Goal: Information Seeking & Learning: Learn about a topic

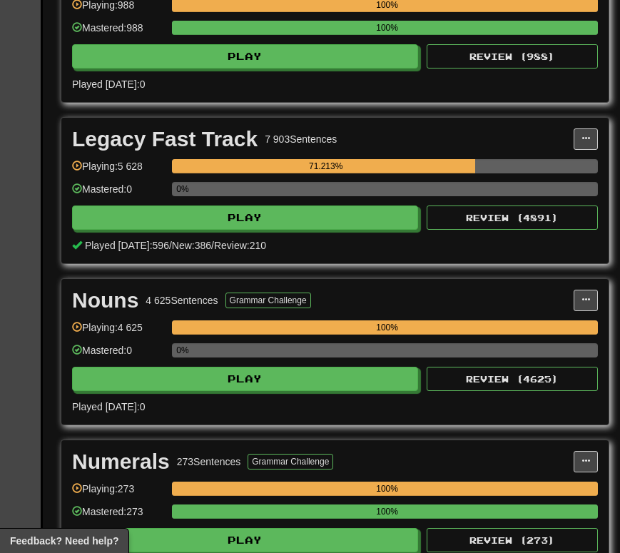
scroll to position [2369, 100]
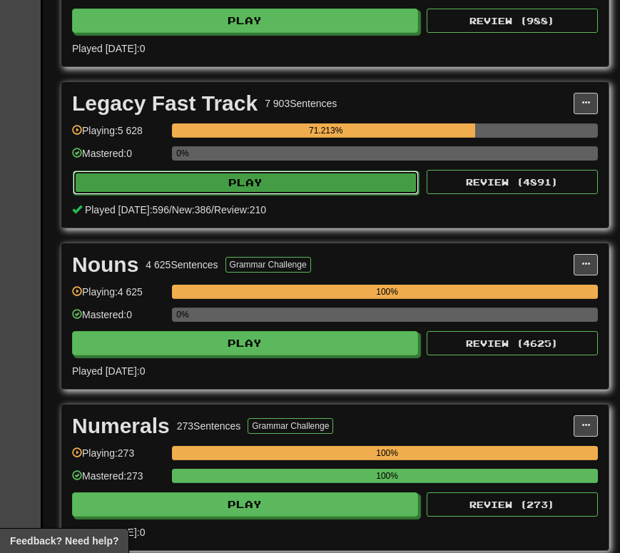
click at [395, 183] on button "Play" at bounding box center [246, 182] width 346 height 24
select select "********"
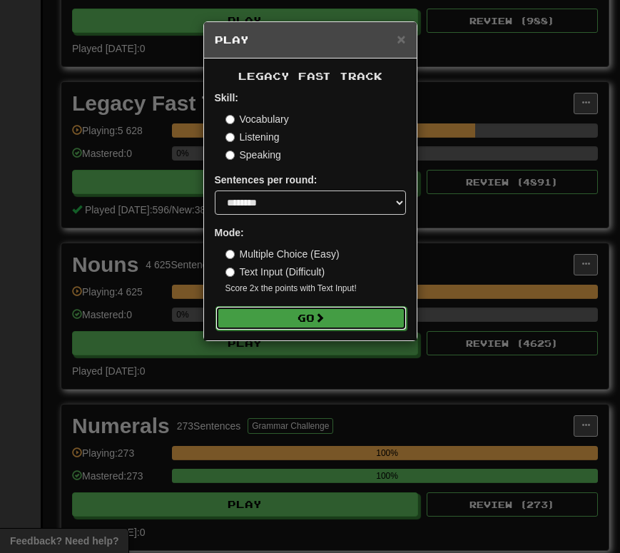
click at [380, 318] on button "Go" at bounding box center [310, 318] width 191 height 24
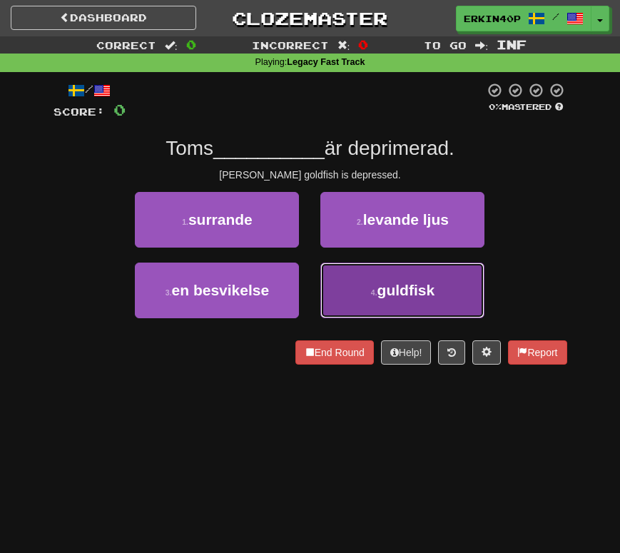
click at [400, 298] on span "guldfisk" at bounding box center [406, 290] width 58 height 16
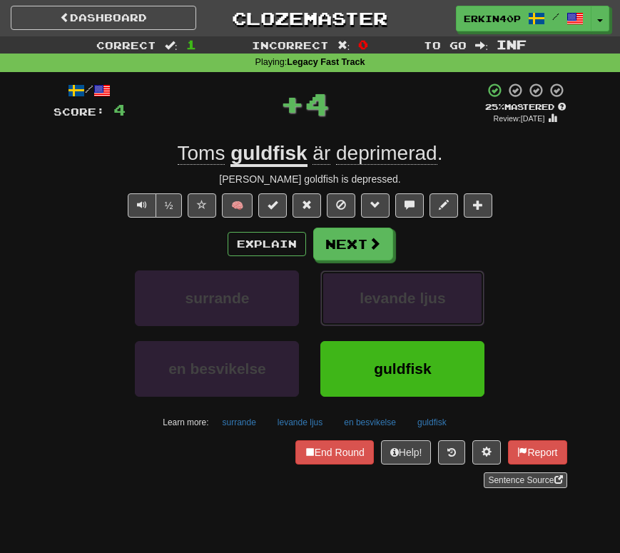
click at [400, 298] on span "levande ljus" at bounding box center [402, 298] width 86 height 16
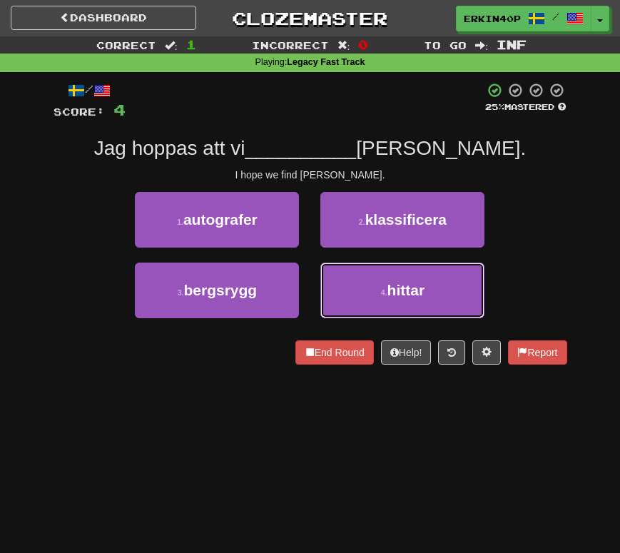
click at [400, 298] on span "hittar" at bounding box center [406, 290] width 38 height 16
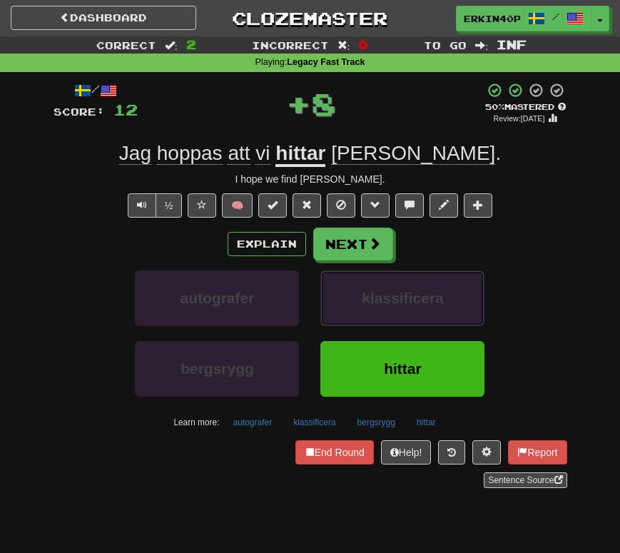
click at [400, 298] on span "klassificera" at bounding box center [402, 298] width 81 height 16
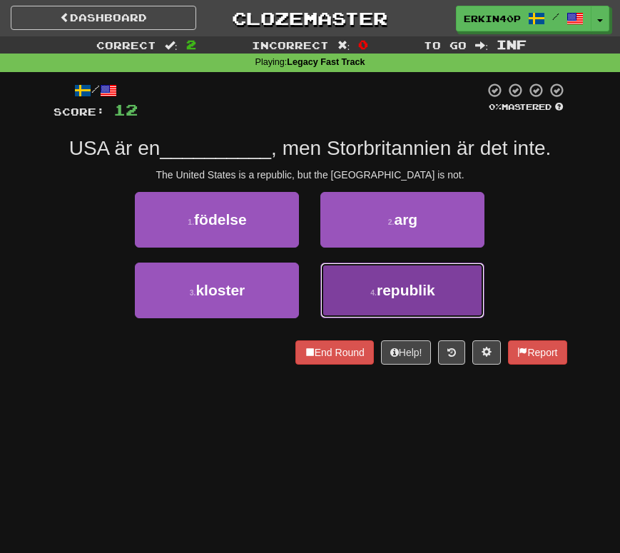
click at [422, 285] on span "republik" at bounding box center [406, 290] width 58 height 16
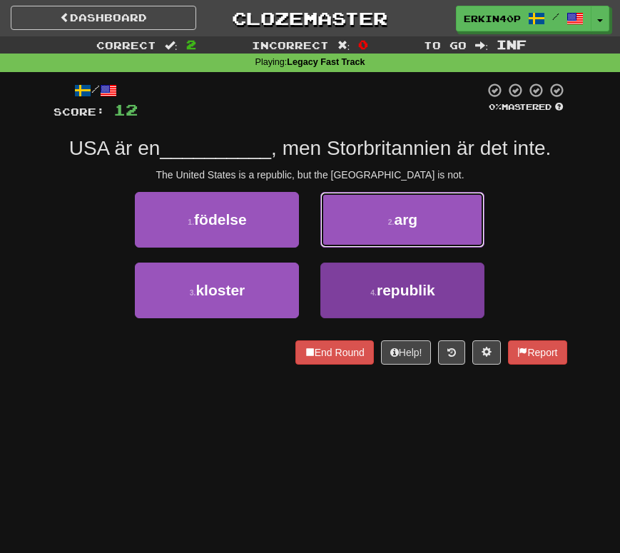
click at [422, 247] on button "2 . arg" at bounding box center [402, 220] width 164 height 56
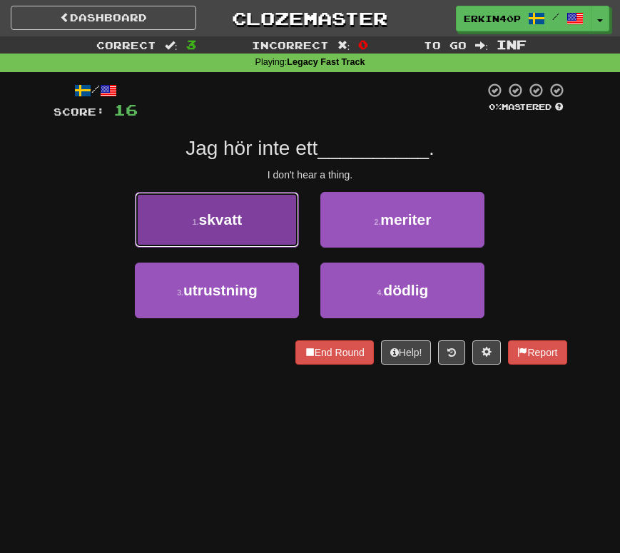
click at [193, 226] on small "1 ." at bounding box center [196, 222] width 6 height 9
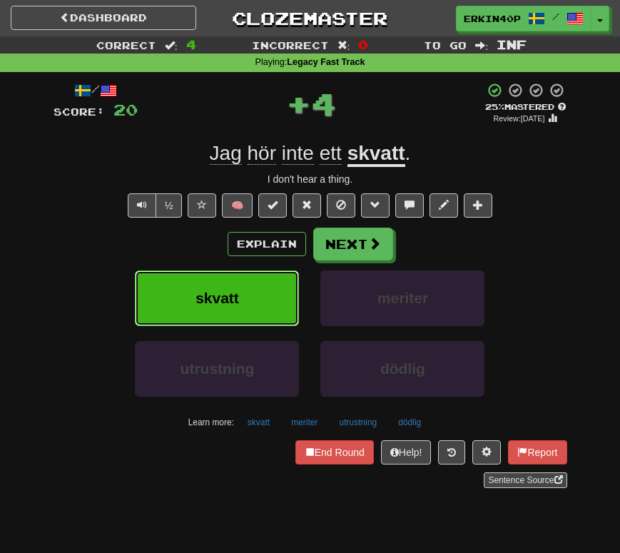
click at [222, 291] on span "skvatt" at bounding box center [217, 298] width 44 height 16
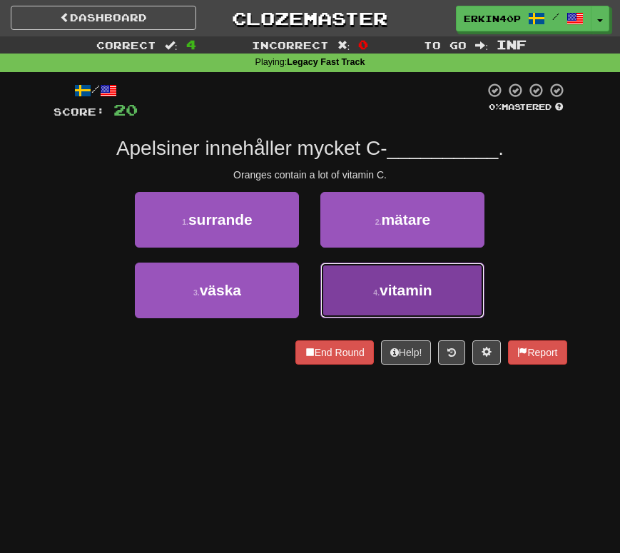
click at [374, 268] on button "4 . vitamin" at bounding box center [402, 290] width 164 height 56
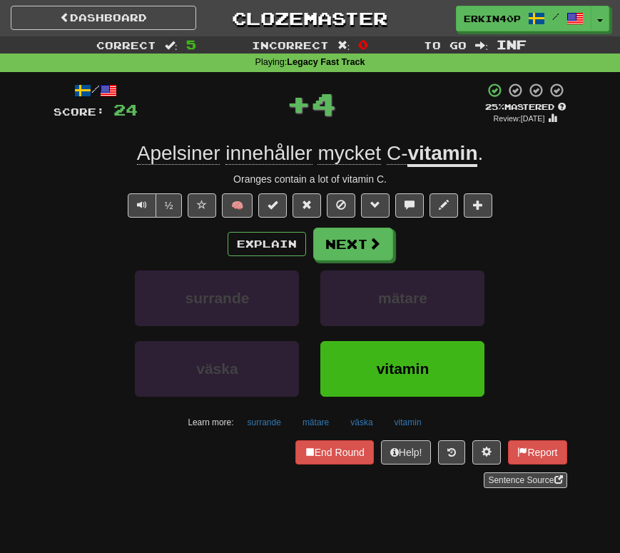
click at [374, 268] on div "Explain Next surrande mätare väska vitamin Learn more: surrande mätare väska vi…" at bounding box center [310, 330] width 514 height 205
click at [388, 311] on button "mätare" at bounding box center [402, 298] width 164 height 56
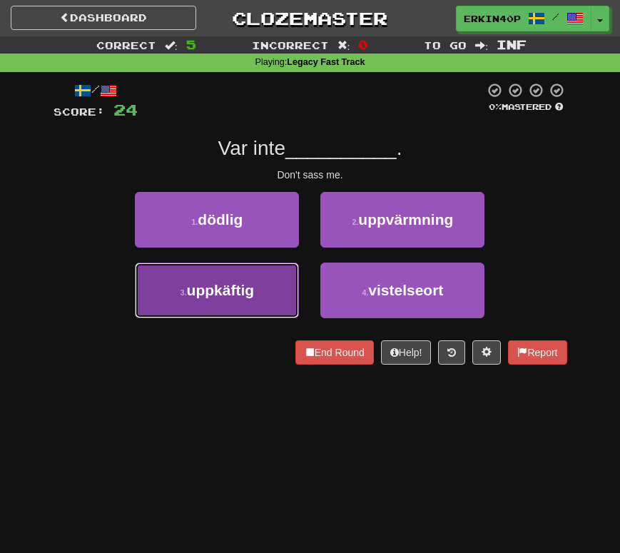
click at [247, 288] on span "uppkäftig" at bounding box center [221, 290] width 68 height 16
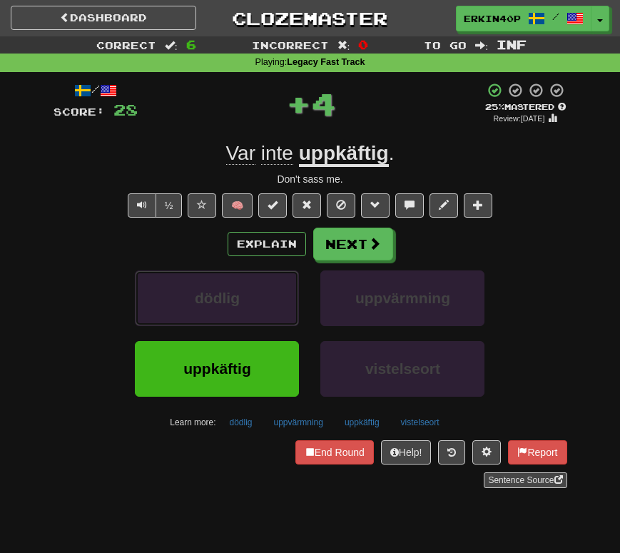
click at [247, 288] on button "dödlig" at bounding box center [217, 298] width 164 height 56
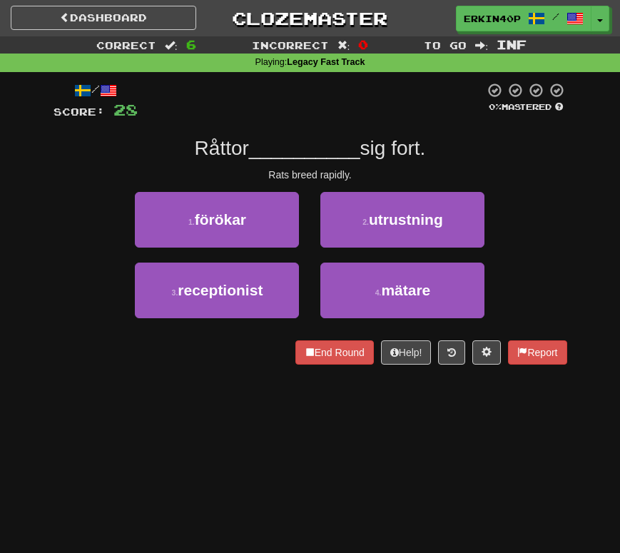
click at [307, 173] on div "Rats breed rapidly." at bounding box center [310, 175] width 514 height 14
click at [299, 180] on div at bounding box center [299, 180] width 0 height 0
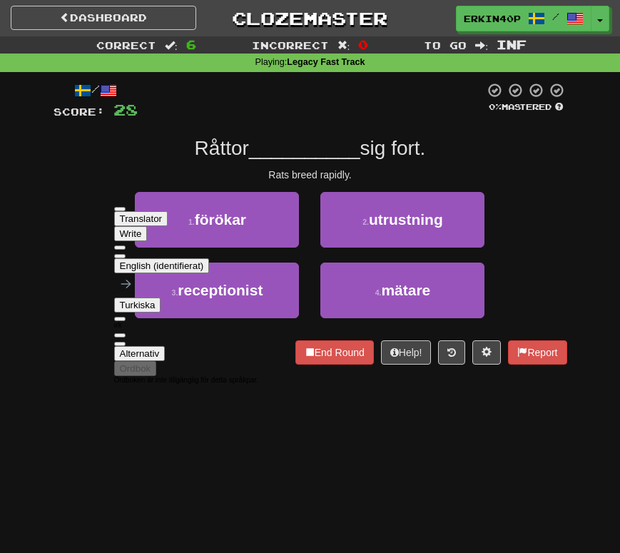
click at [324, 133] on div "/ Score: 28 0 % Mastered Råttor __________ sig fort. Rats breed rapidly. 1 . fö…" at bounding box center [310, 223] width 514 height 282
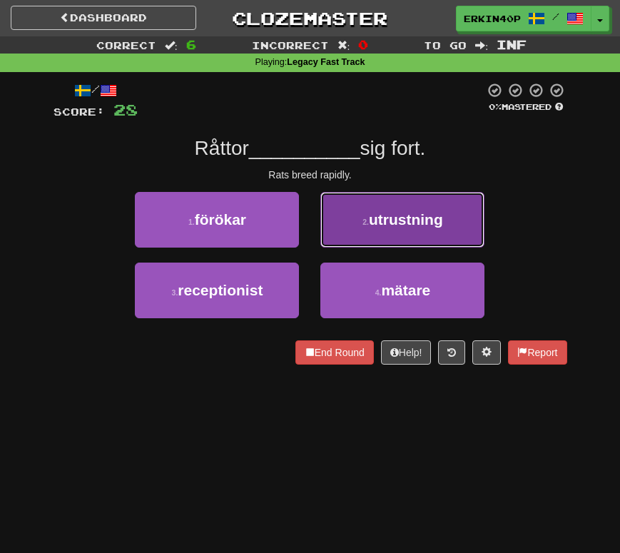
click at [405, 218] on span "utrustning" at bounding box center [406, 219] width 74 height 16
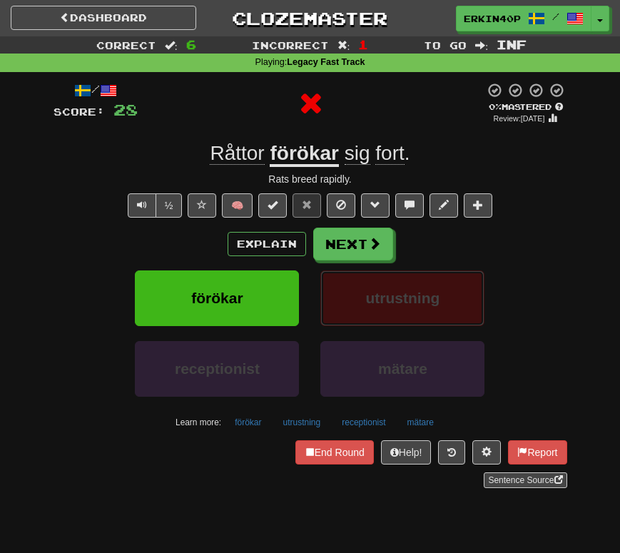
click at [417, 290] on span "utrustning" at bounding box center [403, 298] width 74 height 16
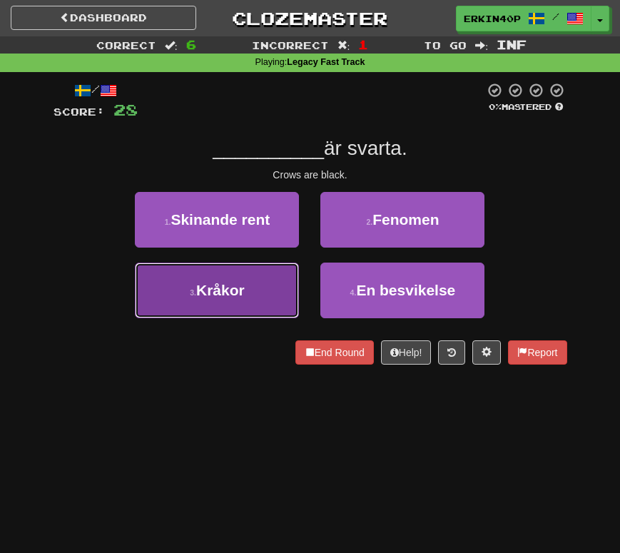
click at [252, 293] on button "3 . Kråkor" at bounding box center [217, 290] width 164 height 56
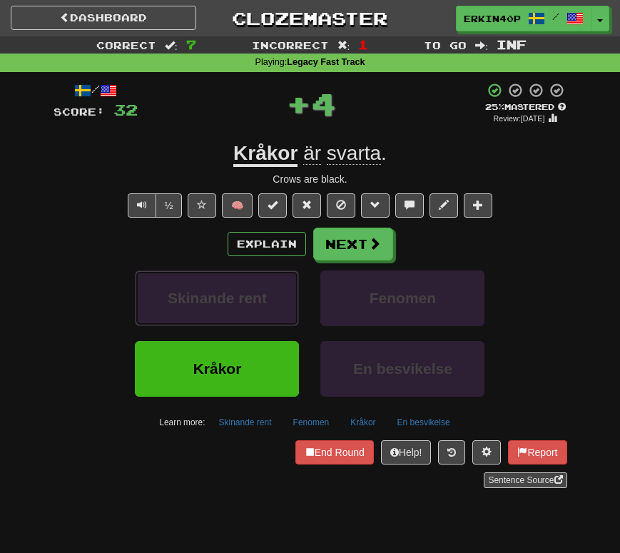
click at [252, 293] on span "Skinande rent" at bounding box center [217, 298] width 99 height 16
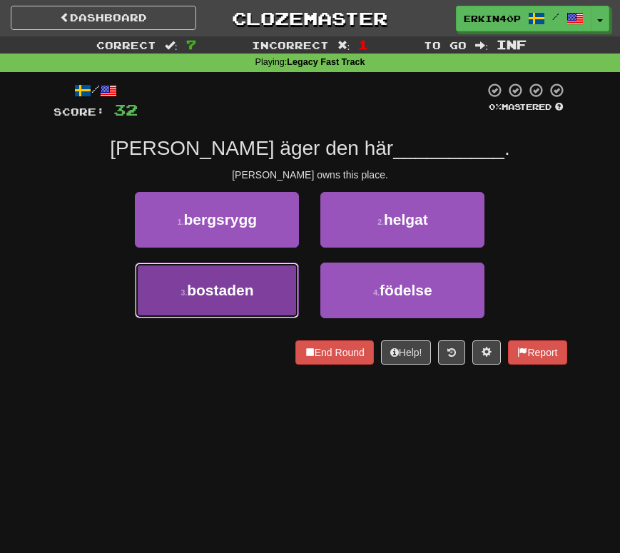
click at [237, 295] on span "bostaden" at bounding box center [220, 290] width 66 height 16
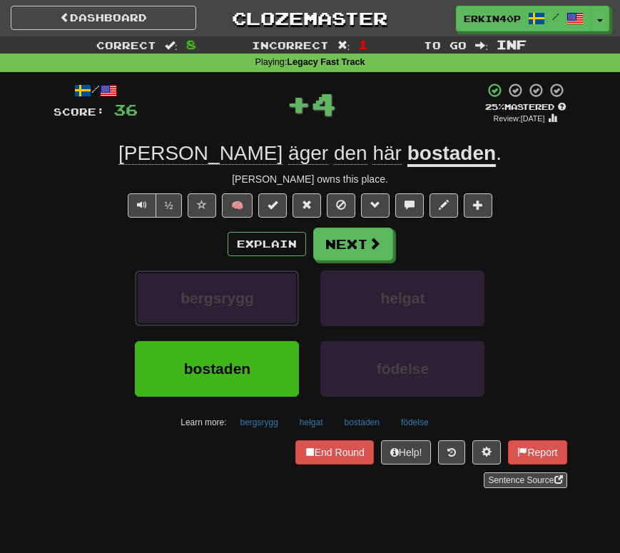
click at [237, 295] on span "bergsrygg" at bounding box center [216, 298] width 73 height 16
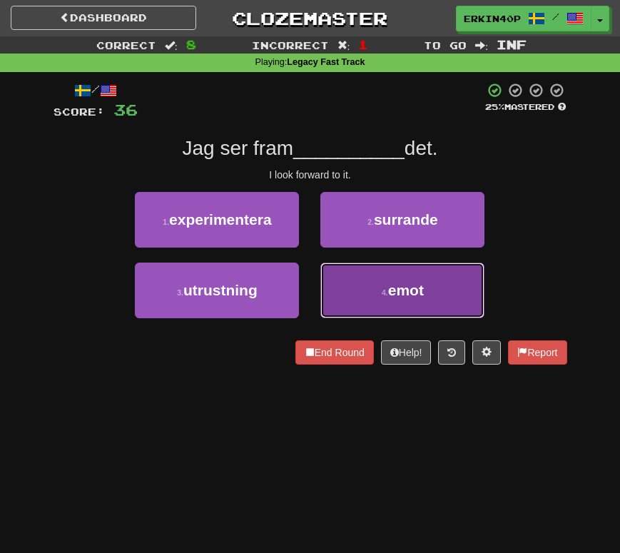
click at [357, 308] on button "4 . emot" at bounding box center [402, 290] width 164 height 56
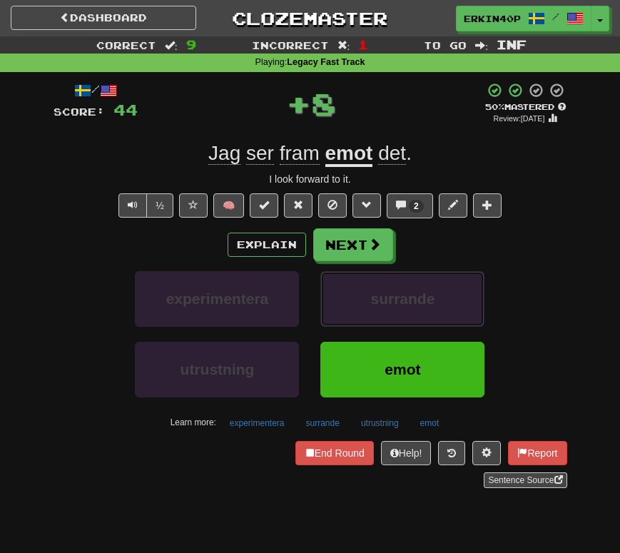
click at [357, 308] on button "surrande" at bounding box center [402, 299] width 164 height 56
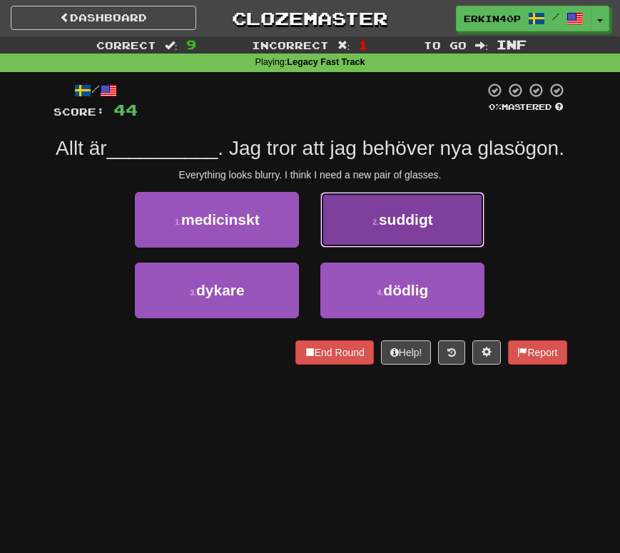
click at [366, 234] on button "2 . suddigt" at bounding box center [402, 220] width 164 height 56
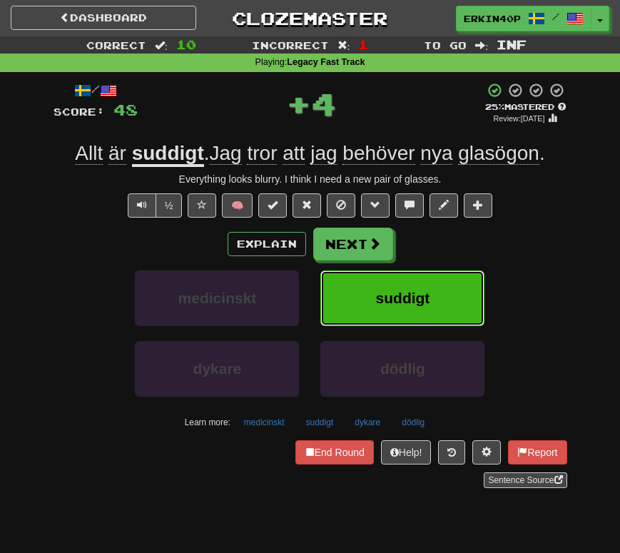
click at [382, 309] on button "suddigt" at bounding box center [402, 298] width 164 height 56
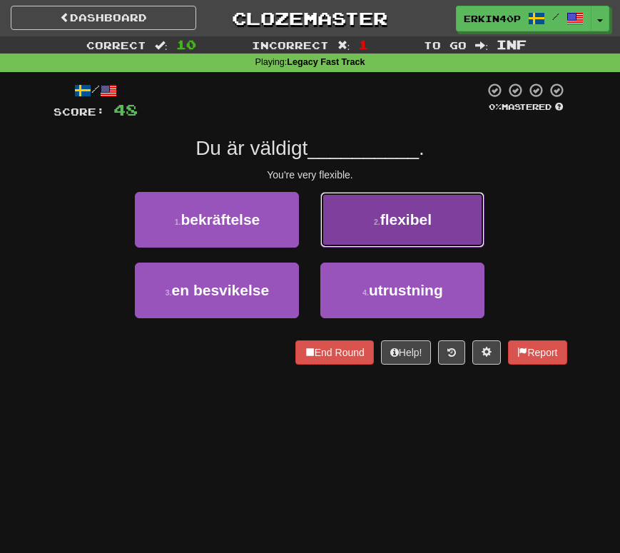
click at [400, 217] on span "flexibel" at bounding box center [405, 219] width 51 height 16
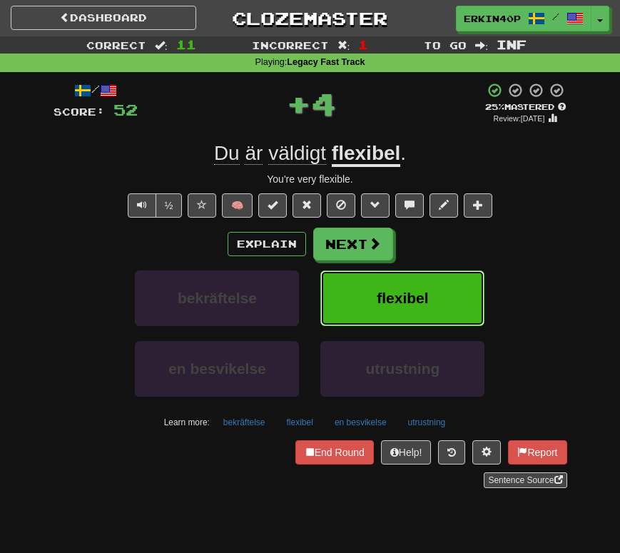
click at [409, 287] on button "flexibel" at bounding box center [402, 298] width 164 height 56
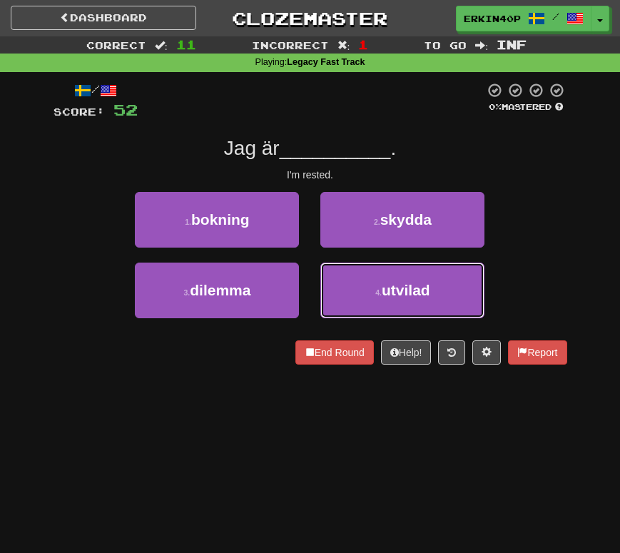
click at [409, 287] on span "utvilad" at bounding box center [406, 290] width 48 height 16
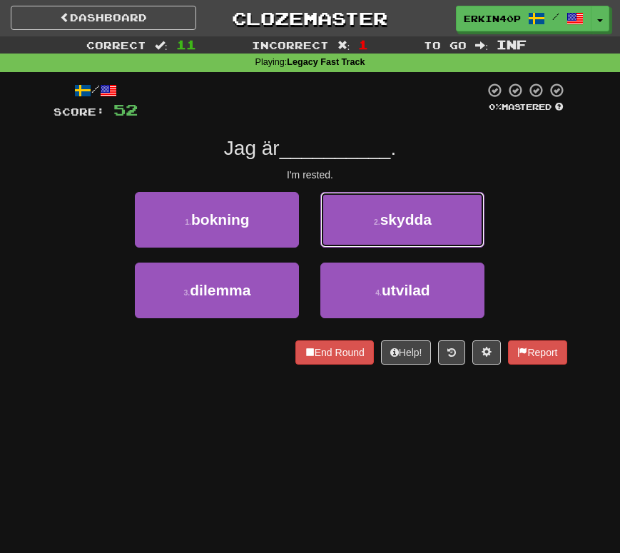
click at [409, 247] on button "2 . skydda" at bounding box center [402, 220] width 164 height 56
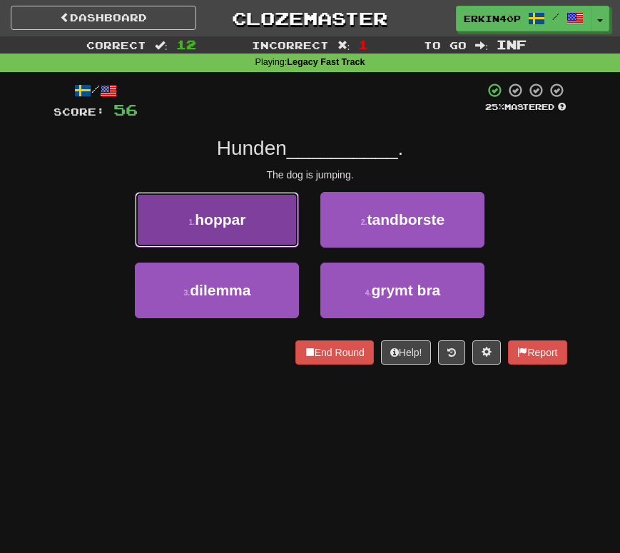
click at [230, 211] on span "hoppar" at bounding box center [220, 219] width 51 height 16
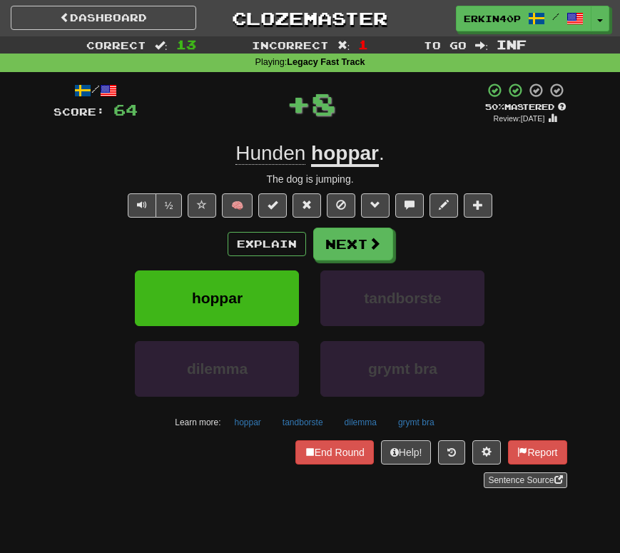
click at [245, 264] on div "Explain Next hoppar tandborste dilemma grymt bra Learn more: hoppar tandborste …" at bounding box center [310, 330] width 514 height 205
click at [257, 288] on button "hoppar" at bounding box center [217, 298] width 164 height 56
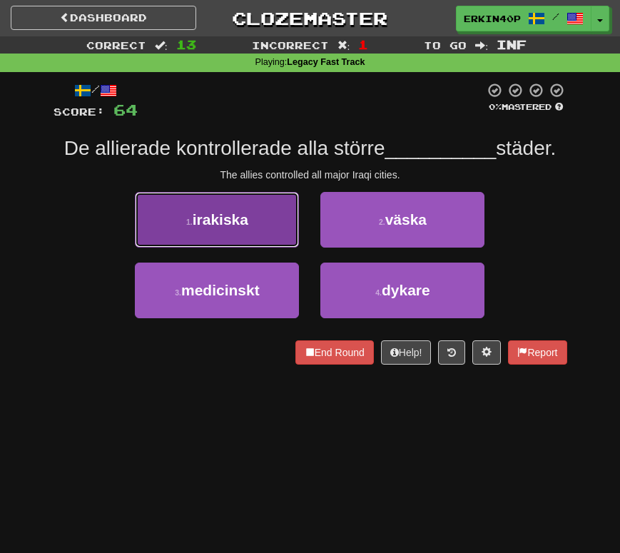
click at [258, 244] on button "1 . irakiska" at bounding box center [217, 220] width 164 height 56
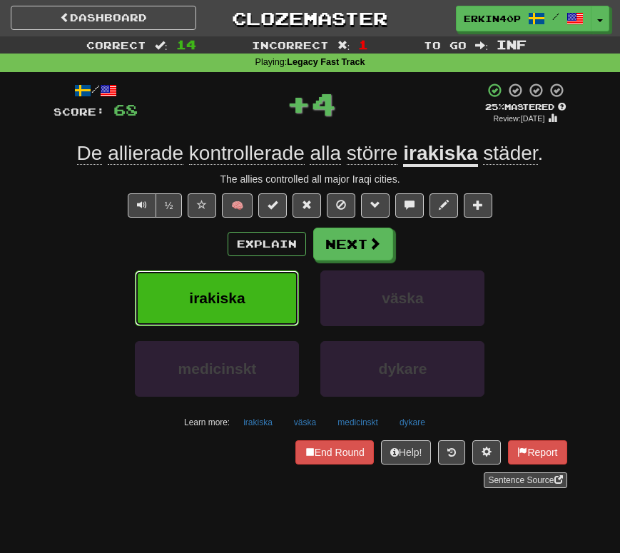
click at [257, 304] on button "irakiska" at bounding box center [217, 298] width 164 height 56
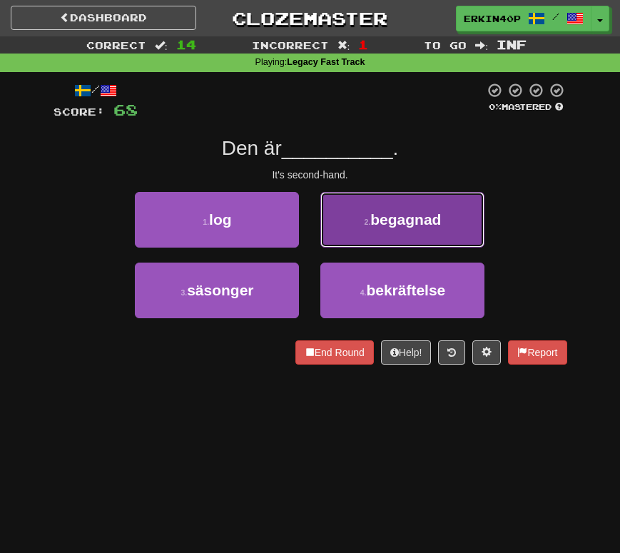
click at [438, 235] on button "2 . begagnad" at bounding box center [402, 220] width 164 height 56
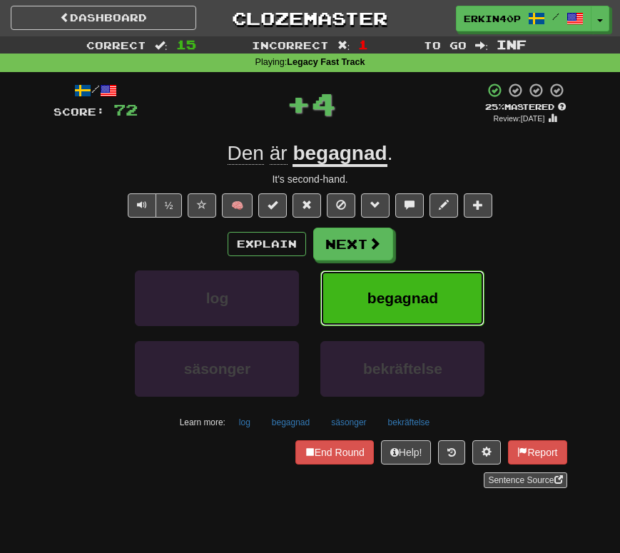
click at [435, 296] on span "begagnad" at bounding box center [402, 298] width 71 height 16
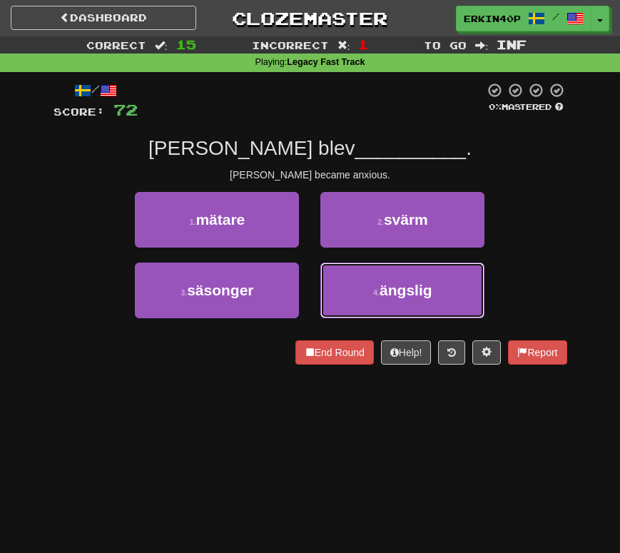
click at [435, 296] on button "4 . ängslig" at bounding box center [402, 290] width 164 height 56
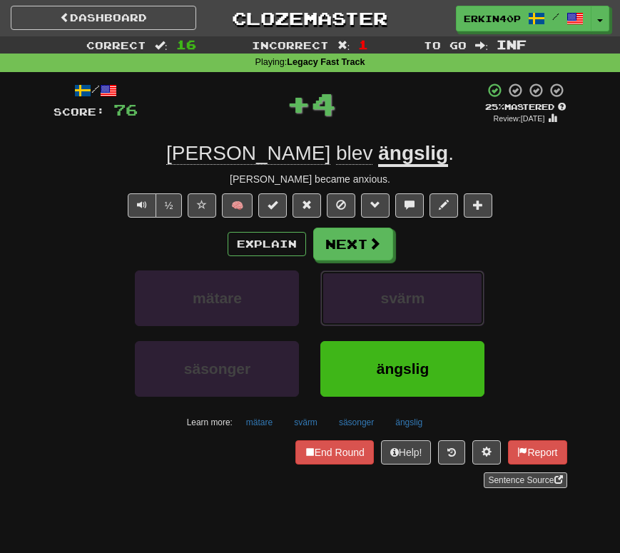
click at [435, 296] on button "svärm" at bounding box center [402, 298] width 164 height 56
